Goal: Information Seeking & Learning: Learn about a topic

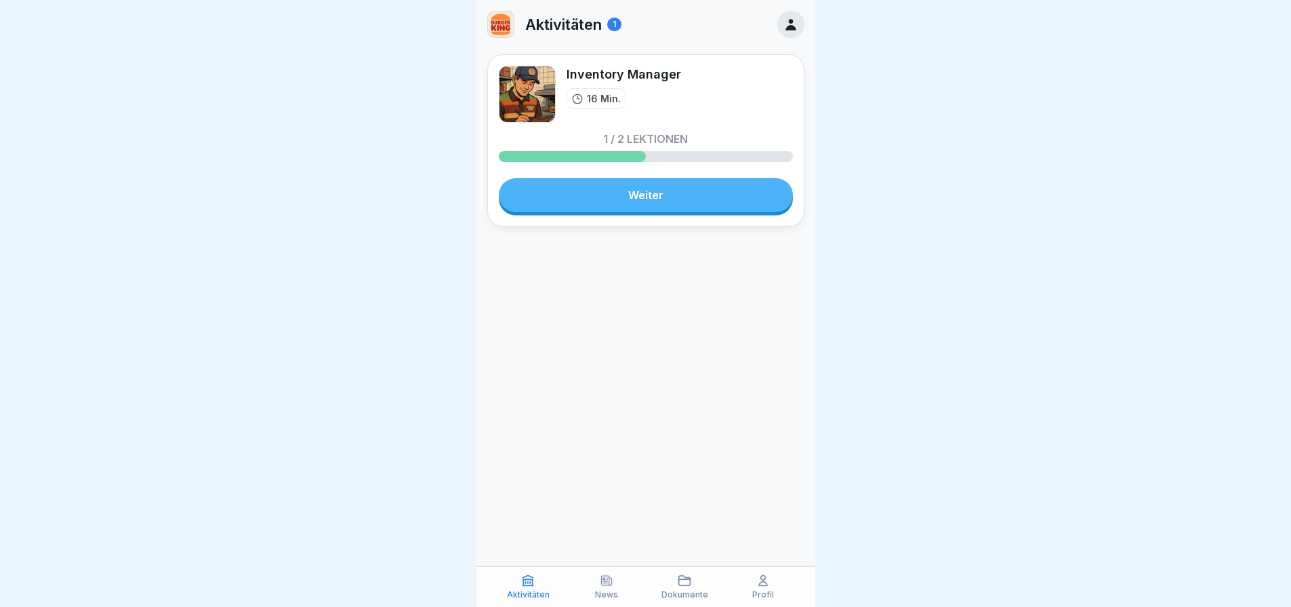
click at [562, 194] on link "Weiter" at bounding box center [646, 195] width 294 height 34
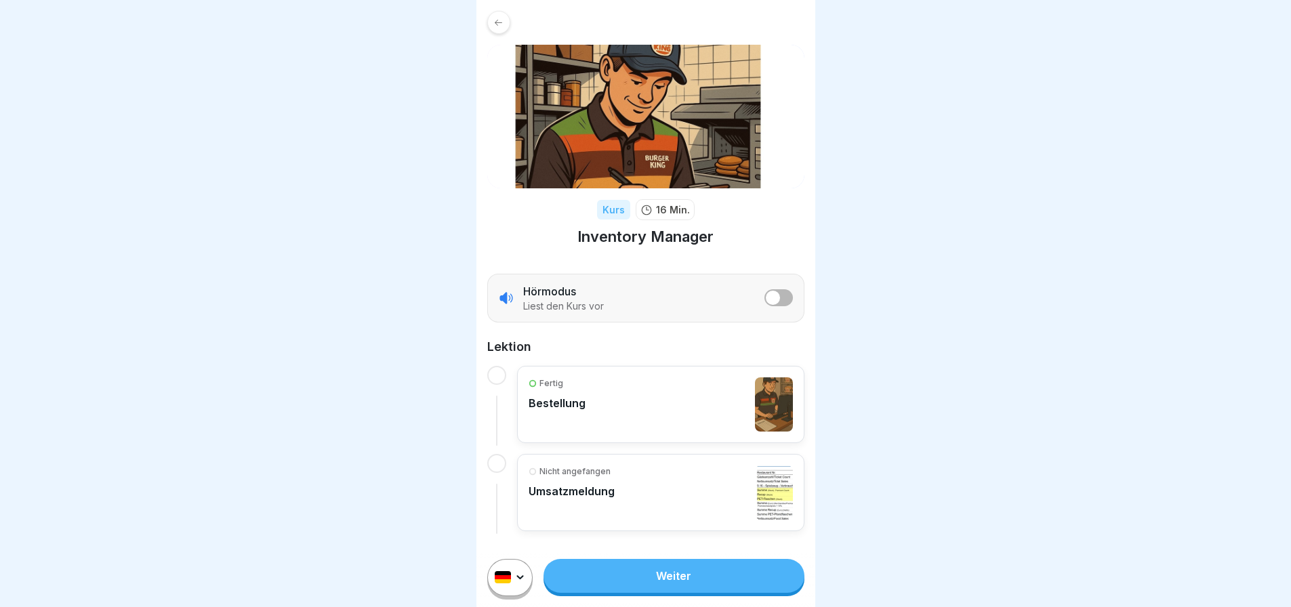
scroll to position [10, 0]
click at [642, 569] on link "Weiter" at bounding box center [674, 576] width 260 height 34
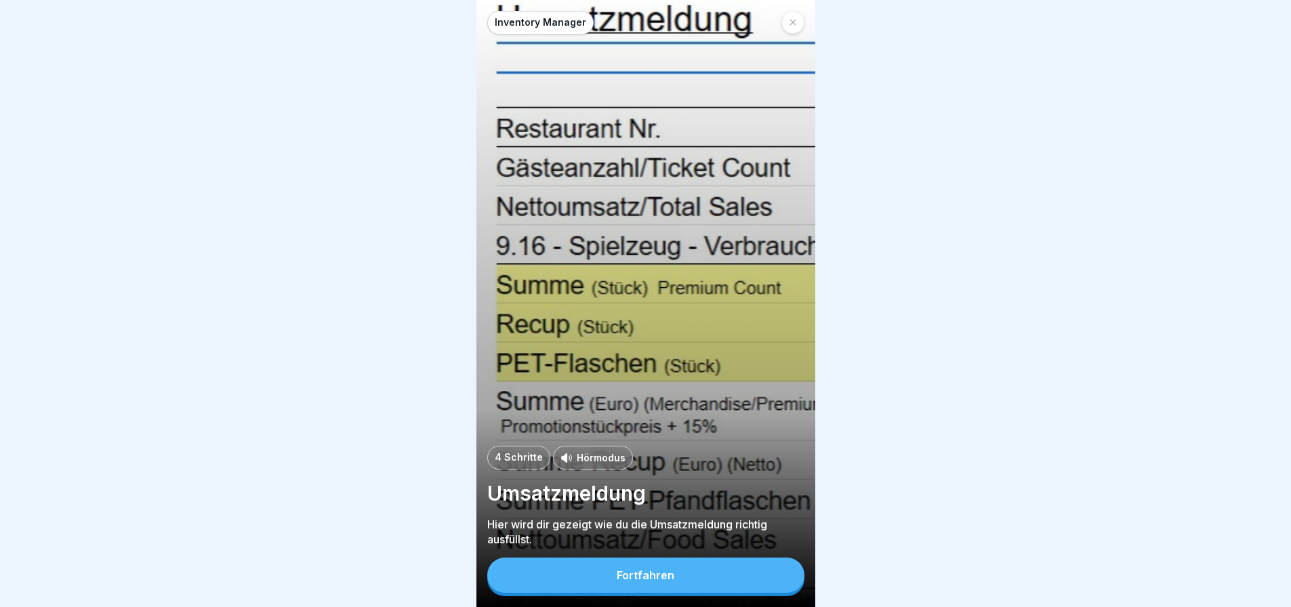
click at [640, 582] on div "Fortfahren" at bounding box center [646, 575] width 58 height 12
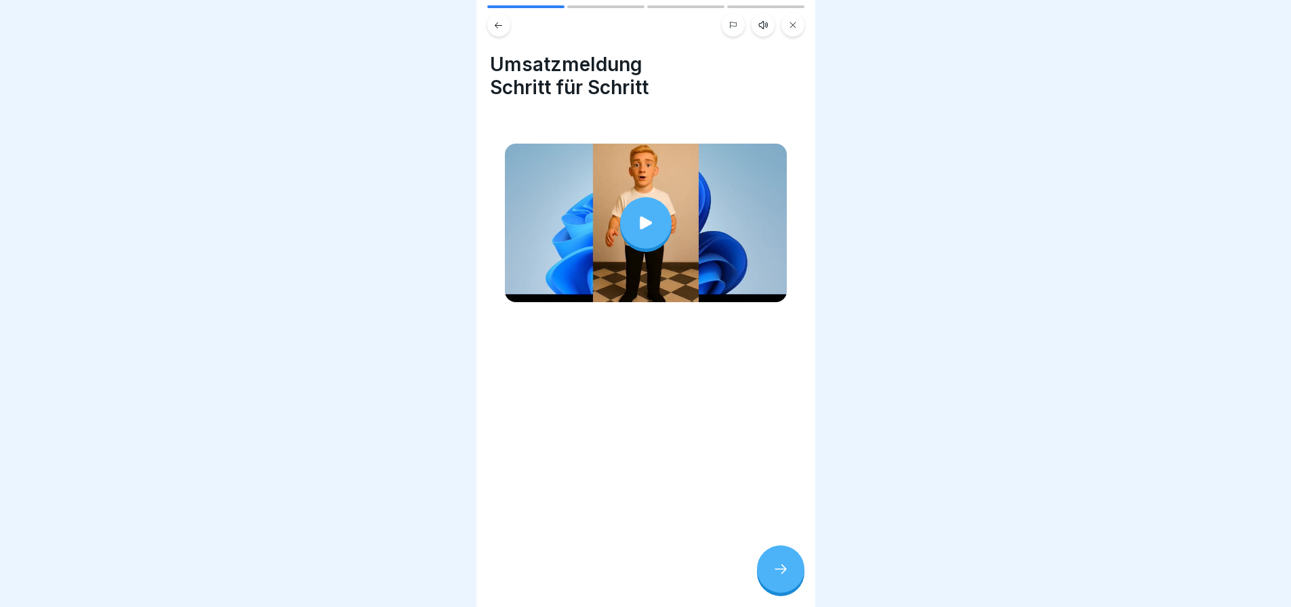
click at [770, 580] on div at bounding box center [780, 569] width 47 height 47
click at [774, 591] on div at bounding box center [780, 569] width 47 height 47
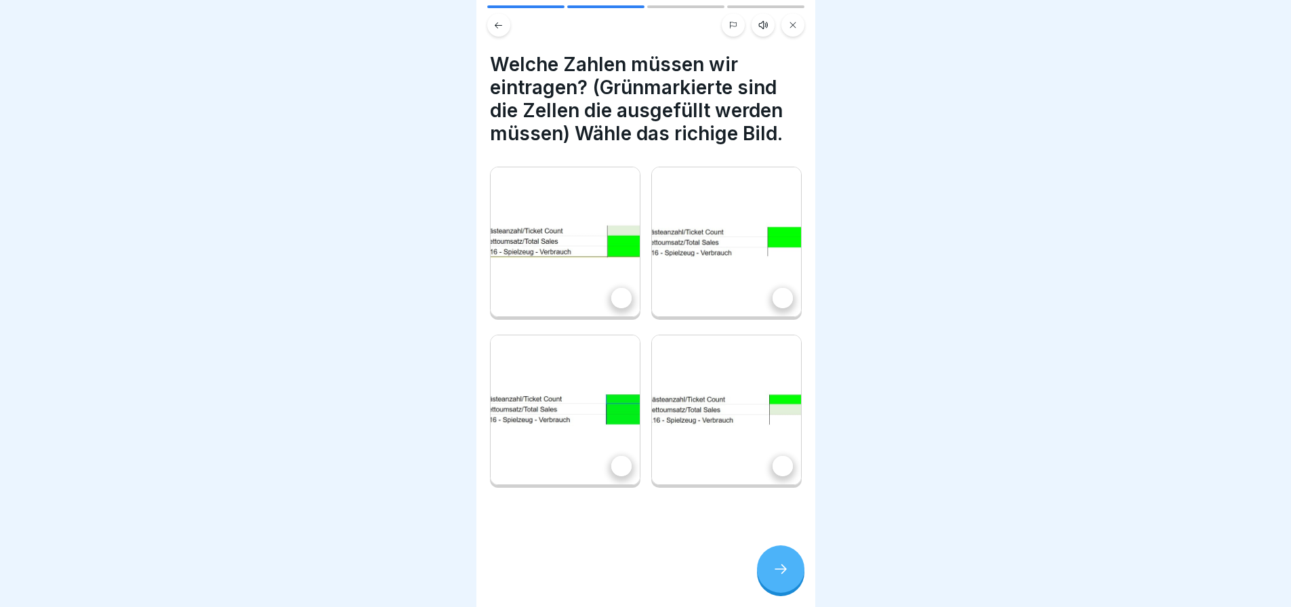
click at [590, 401] on img at bounding box center [565, 410] width 149 height 149
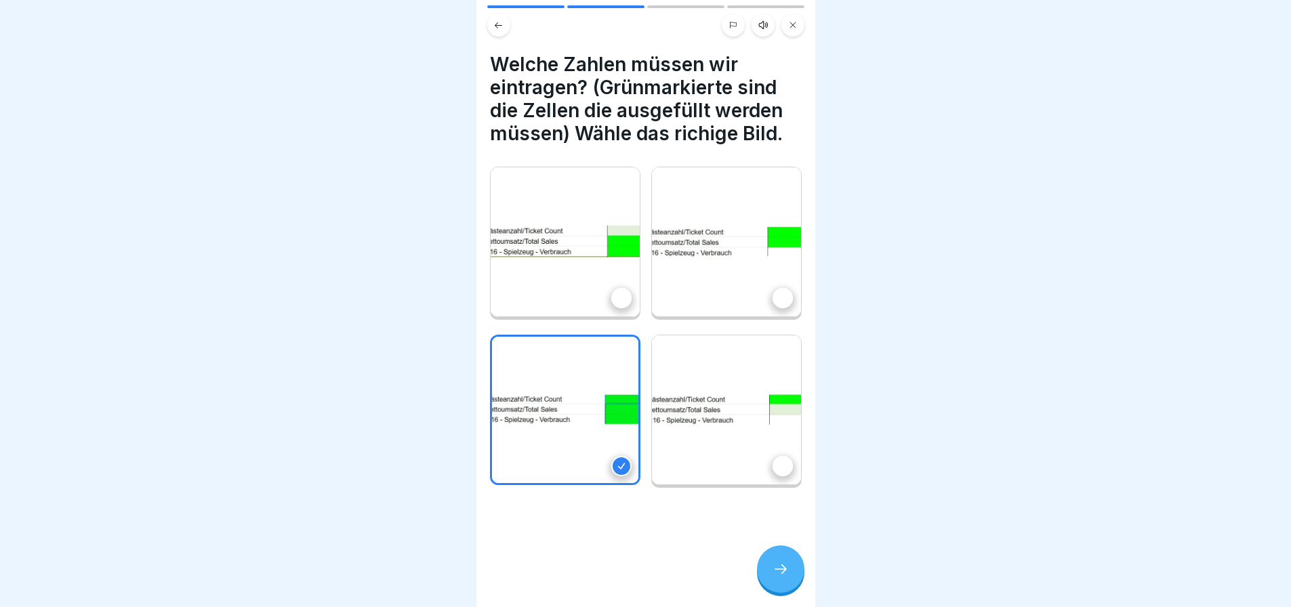
click at [778, 570] on div at bounding box center [780, 569] width 47 height 47
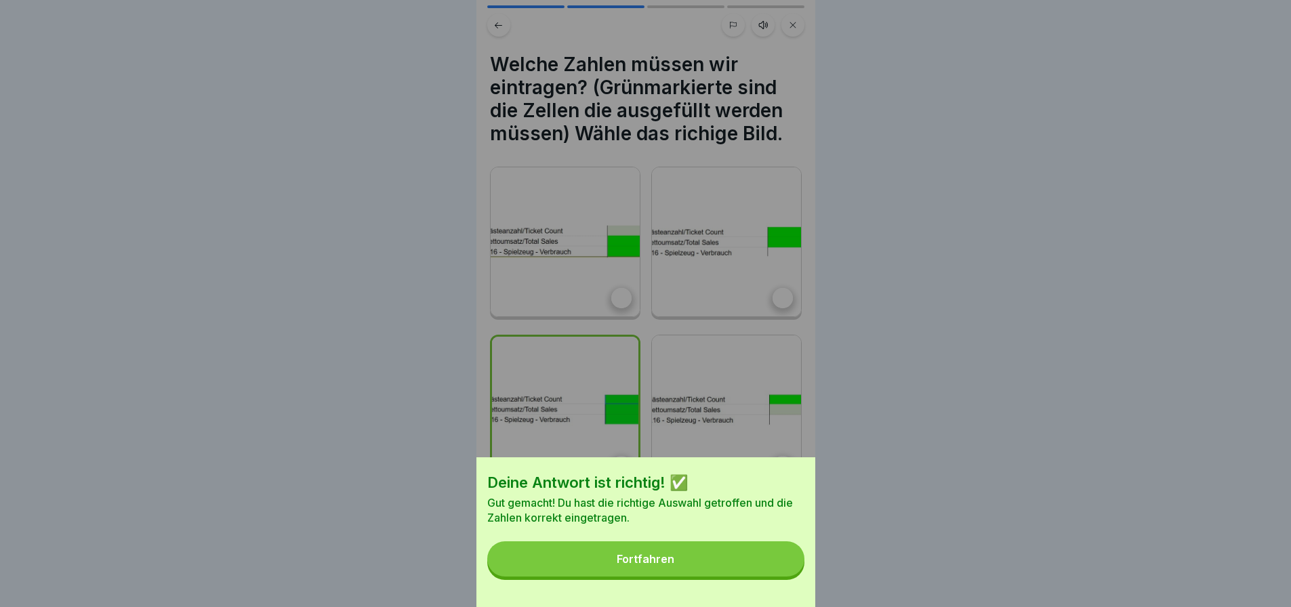
click at [776, 570] on button "Fortfahren" at bounding box center [645, 559] width 317 height 35
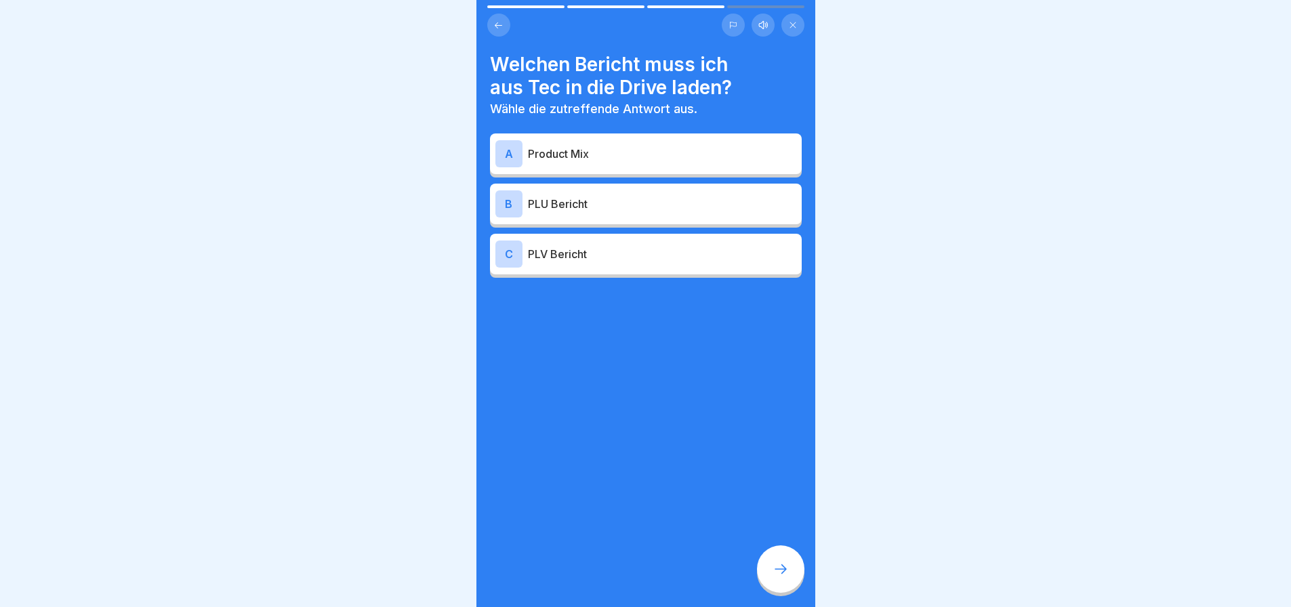
click at [567, 201] on p "PLU Bericht" at bounding box center [662, 204] width 268 height 16
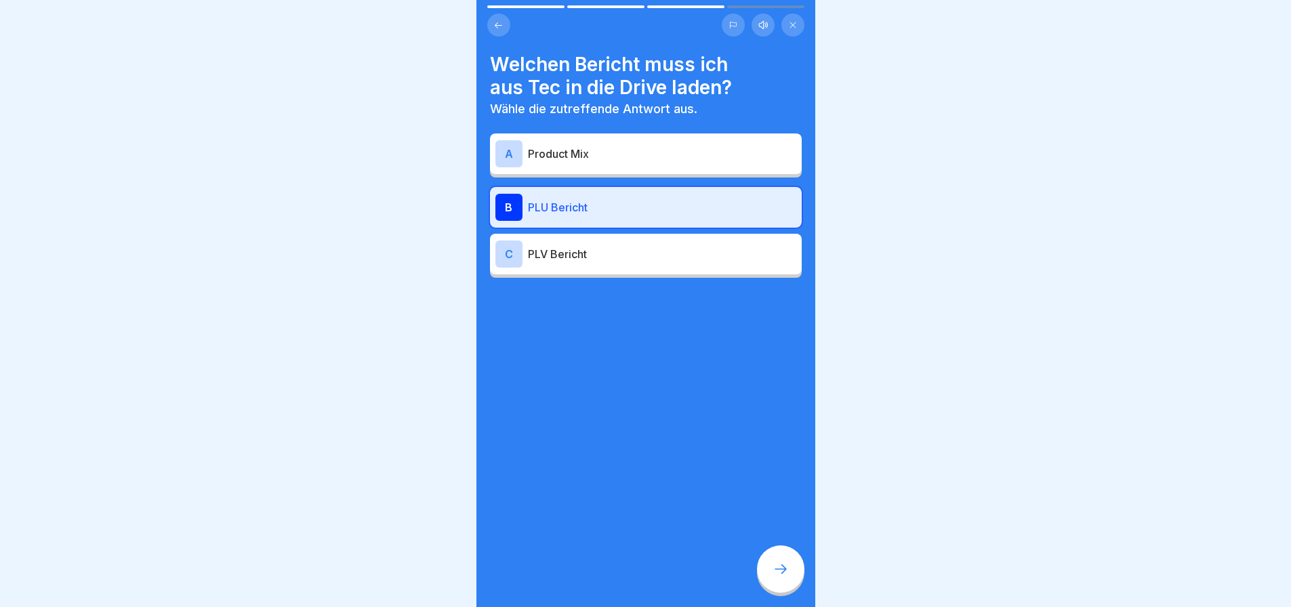
click at [771, 582] on div at bounding box center [780, 569] width 47 height 47
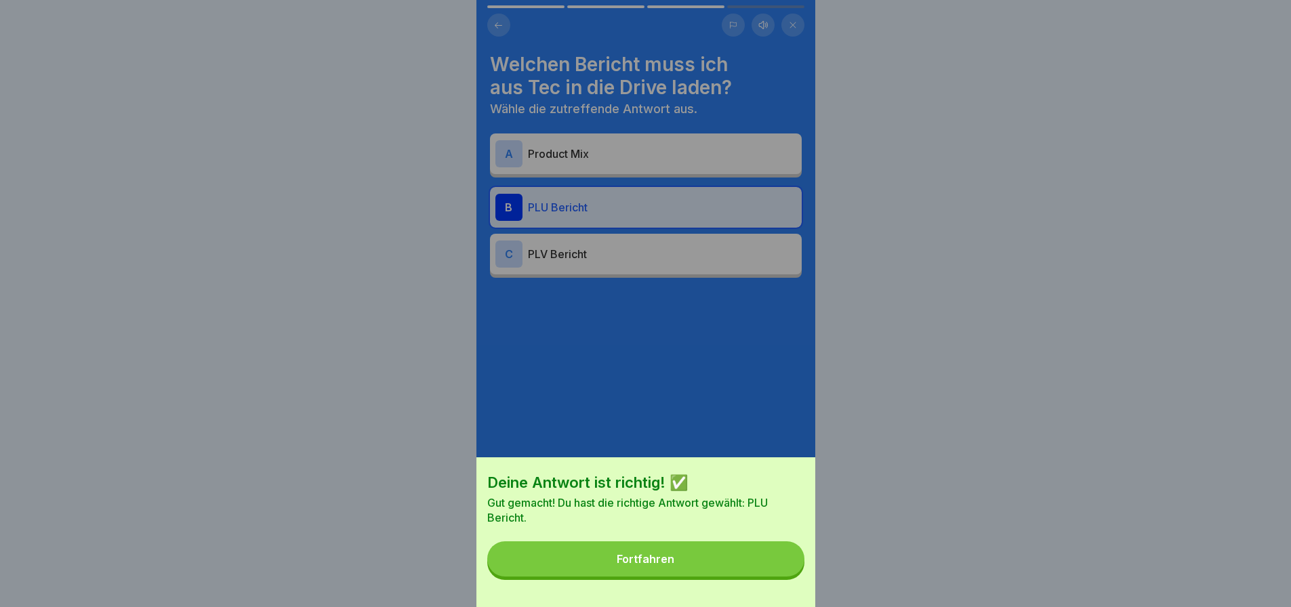
click at [771, 577] on button "Fortfahren" at bounding box center [645, 559] width 317 height 35
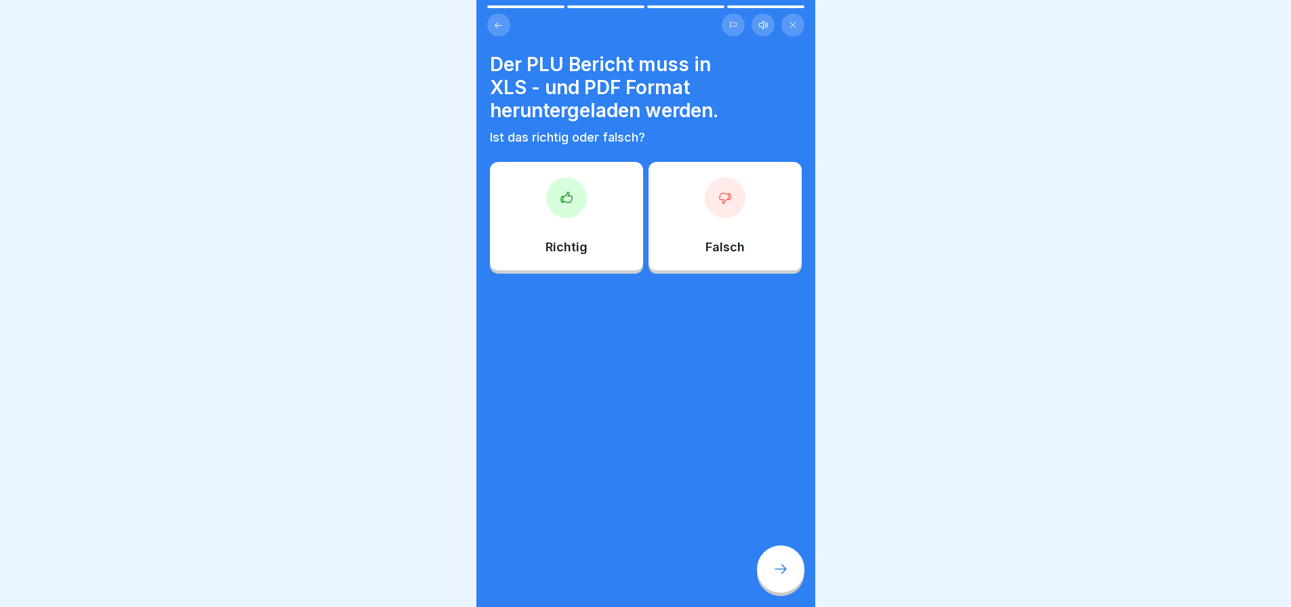
click at [584, 202] on div "Richtig" at bounding box center [566, 216] width 153 height 108
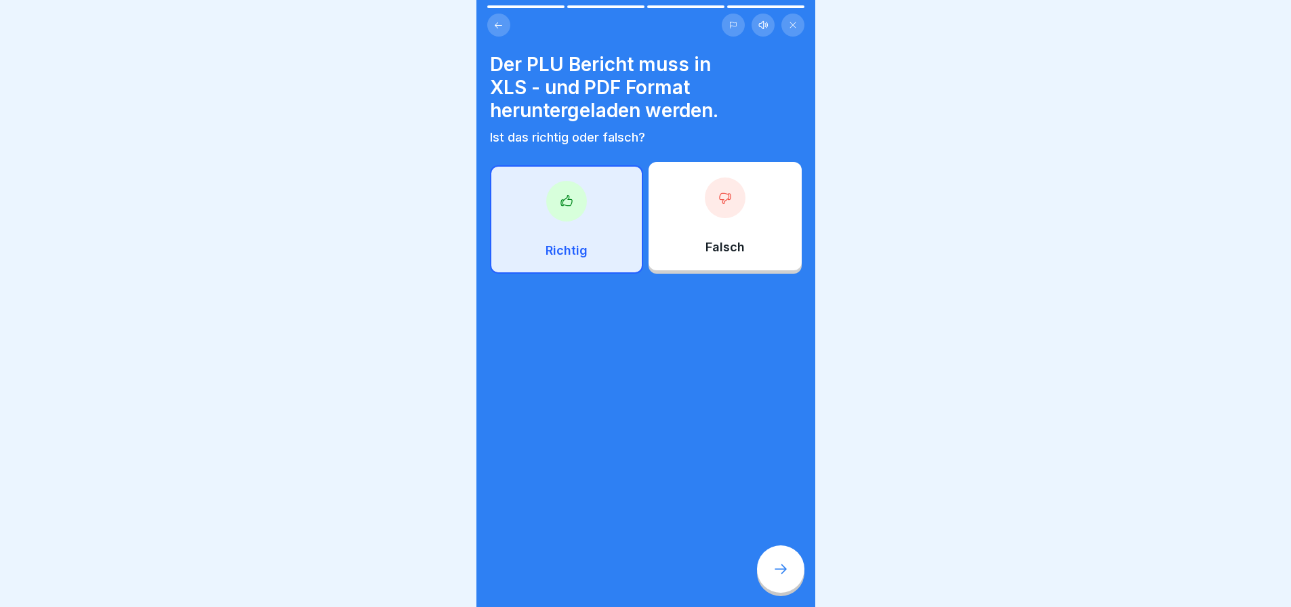
click at [779, 565] on div at bounding box center [780, 569] width 47 height 47
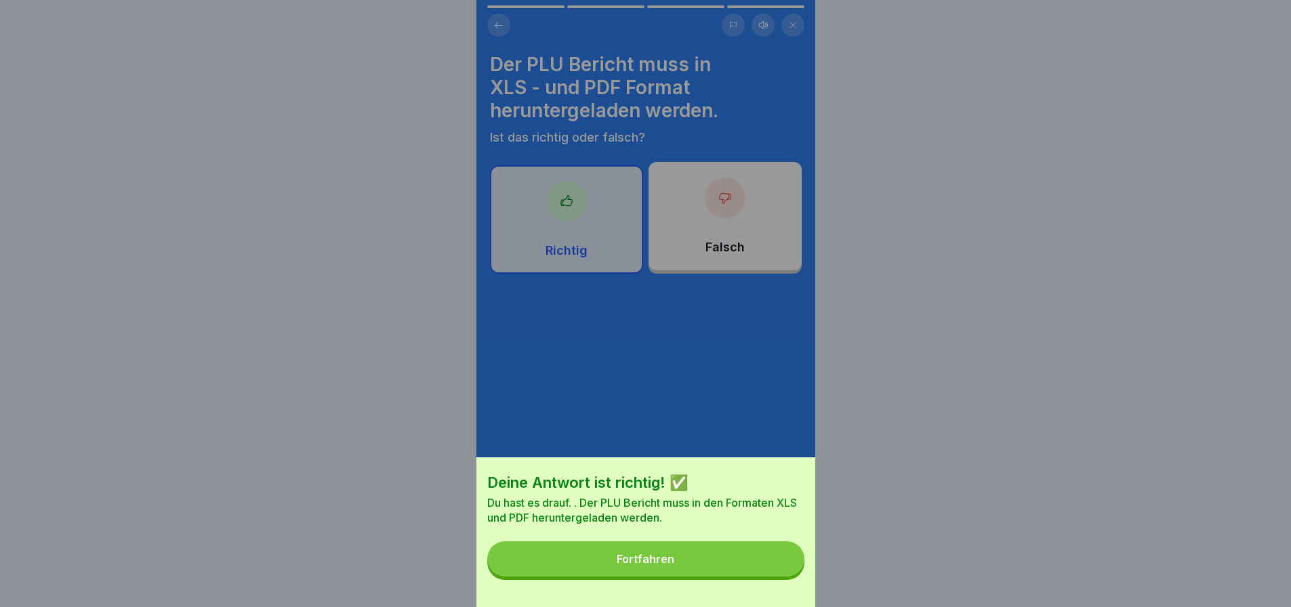
click at [778, 565] on button "Fortfahren" at bounding box center [645, 559] width 317 height 35
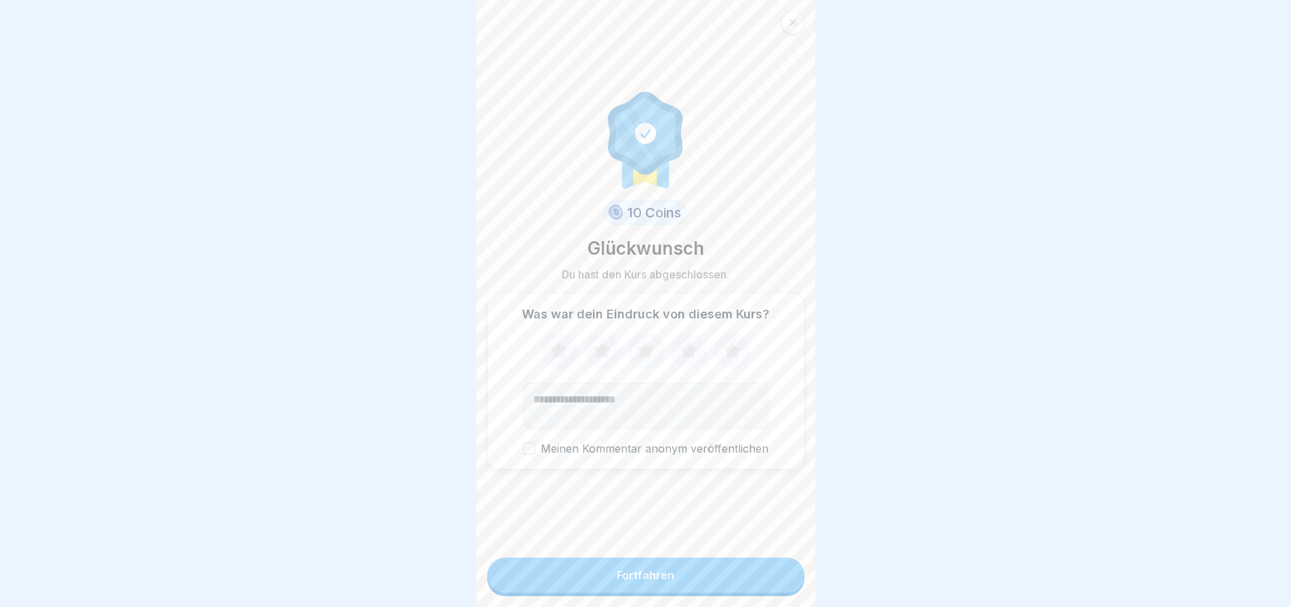
click at [637, 574] on button "Fortfahren" at bounding box center [645, 575] width 317 height 35
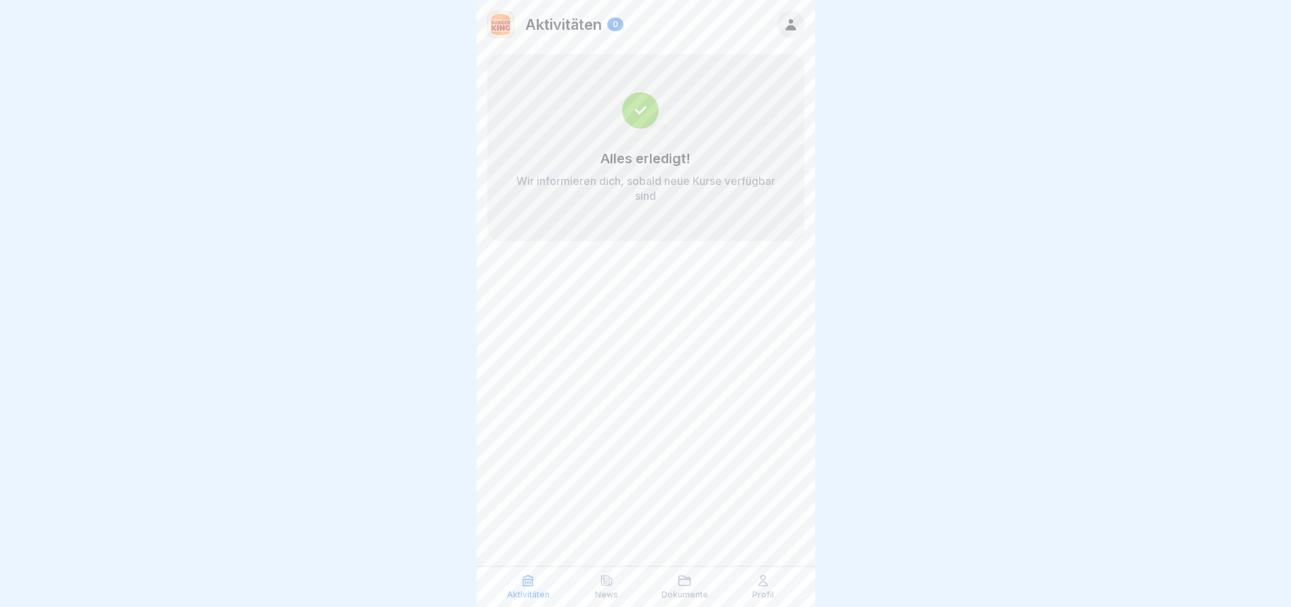
click at [786, 593] on div "Profil" at bounding box center [763, 587] width 72 height 26
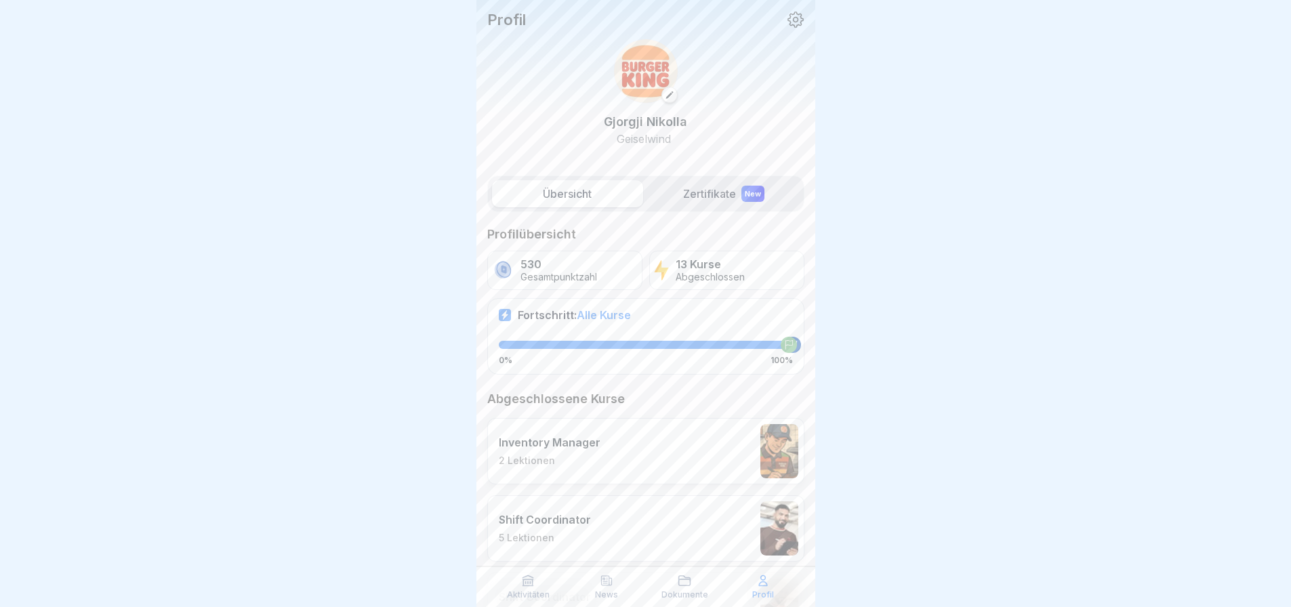
click at [716, 205] on label "Zertifikate New" at bounding box center [724, 193] width 151 height 27
